Goal: Transaction & Acquisition: Purchase product/service

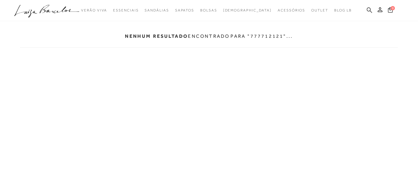
click at [368, 12] on icon at bounding box center [369, 10] width 5 height 6
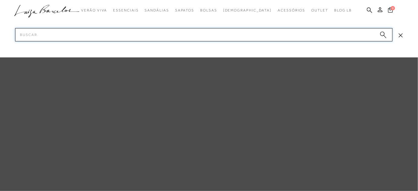
click at [289, 36] on input "Pesquisar" at bounding box center [204, 34] width 378 height 13
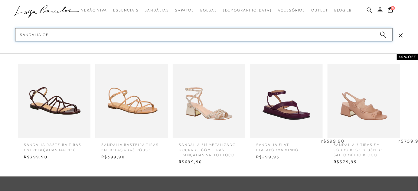
type input "sandalia off"
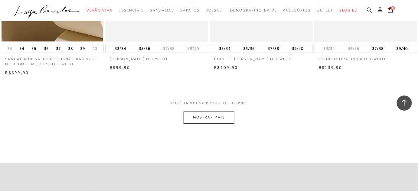
scroll to position [605, 0]
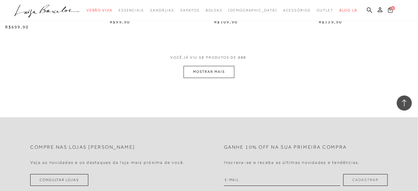
click at [197, 73] on button "MOSTRAR MAIS" at bounding box center [209, 72] width 51 height 12
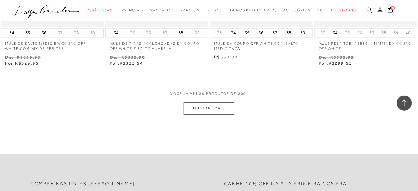
scroll to position [1183, 0]
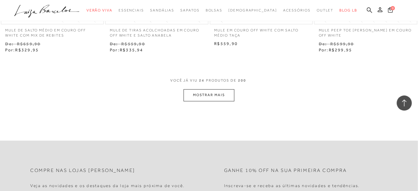
click at [226, 94] on button "MOSTRAR MAIS" at bounding box center [209, 95] width 51 height 12
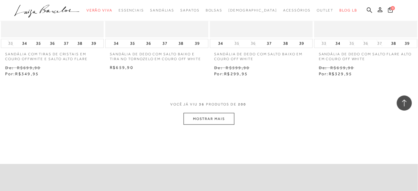
scroll to position [1761, 0]
click at [231, 118] on button "MOSTRAR MAIS" at bounding box center [209, 119] width 51 height 12
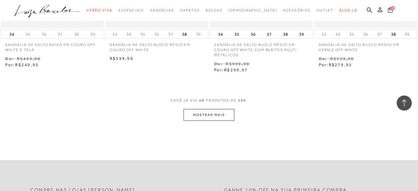
scroll to position [2394, 0]
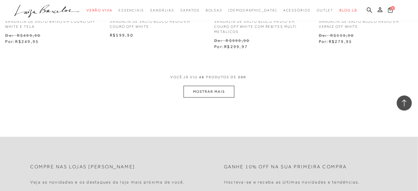
click at [201, 88] on button "MOSTRAR MAIS" at bounding box center [209, 92] width 51 height 12
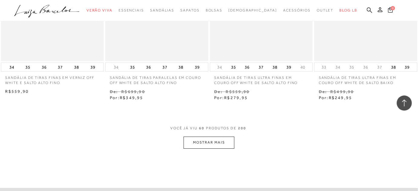
scroll to position [3000, 0]
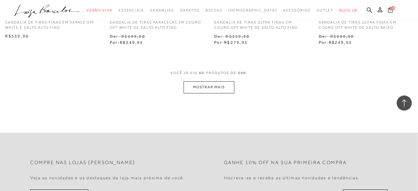
click at [210, 90] on button "MOSTRAR MAIS" at bounding box center [209, 87] width 51 height 12
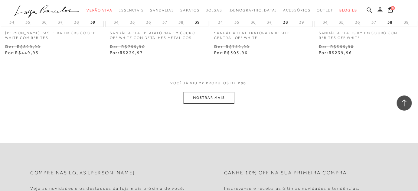
scroll to position [3605, 0]
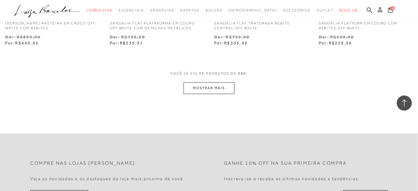
drag, startPoint x: 217, startPoint y: 98, endPoint x: 221, endPoint y: 92, distance: 7.2
click at [221, 92] on button "MOSTRAR MAIS" at bounding box center [209, 88] width 51 height 12
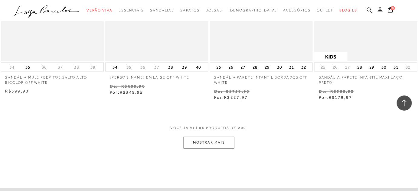
scroll to position [4183, 0]
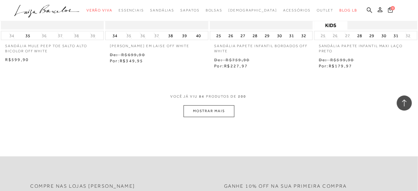
click at [199, 110] on button "MOSTRAR MAIS" at bounding box center [209, 112] width 51 height 12
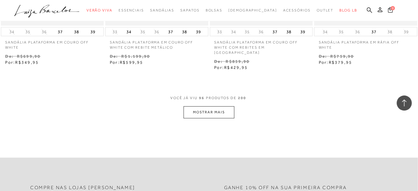
scroll to position [4789, 0]
click at [229, 109] on button "MOSTRAR MAIS" at bounding box center [209, 112] width 51 height 12
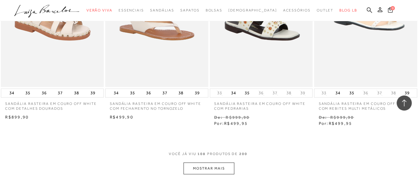
scroll to position [5394, 0]
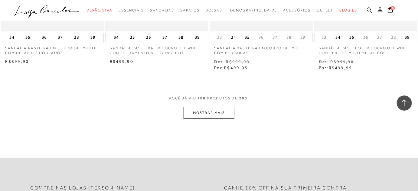
click at [221, 115] on button "MOSTRAR MAIS" at bounding box center [209, 113] width 51 height 12
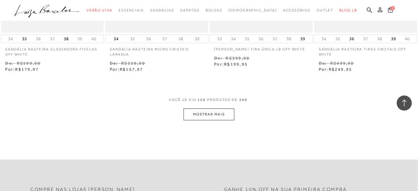
scroll to position [6000, 0]
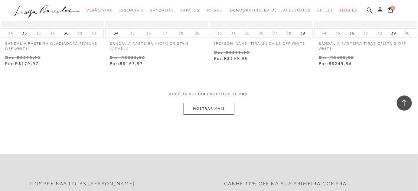
click at [230, 103] on button "MOSTRAR MAIS" at bounding box center [209, 109] width 51 height 12
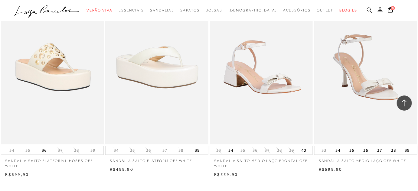
scroll to position [6495, 0]
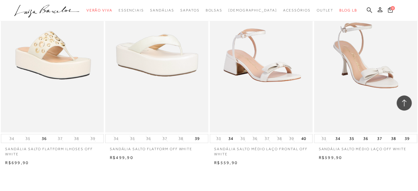
click at [370, 9] on icon at bounding box center [369, 10] width 5 height 6
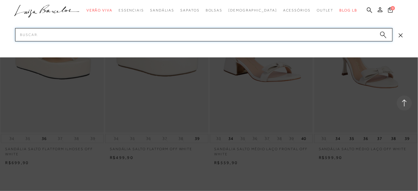
click at [315, 31] on input "Pesquisar" at bounding box center [204, 34] width 378 height 13
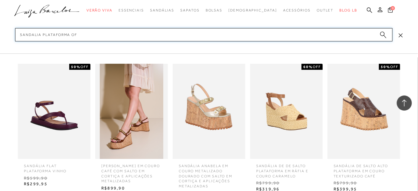
type input "sandalia plataforma off"
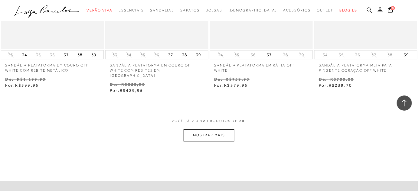
scroll to position [578, 0]
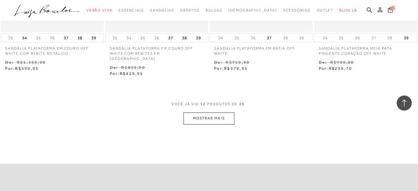
click at [221, 113] on button "MOSTRAR MAIS" at bounding box center [209, 119] width 51 height 12
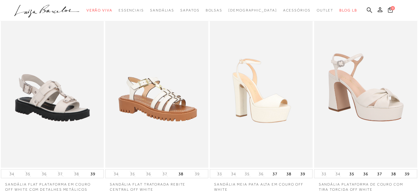
scroll to position [0, 0]
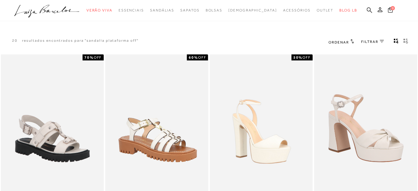
click at [67, 10] on icon at bounding box center [67, 10] width 26 height 7
